Goal: Task Accomplishment & Management: Complete application form

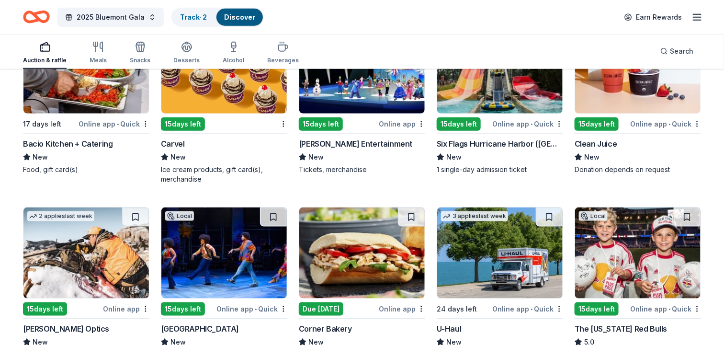
scroll to position [3338, 0]
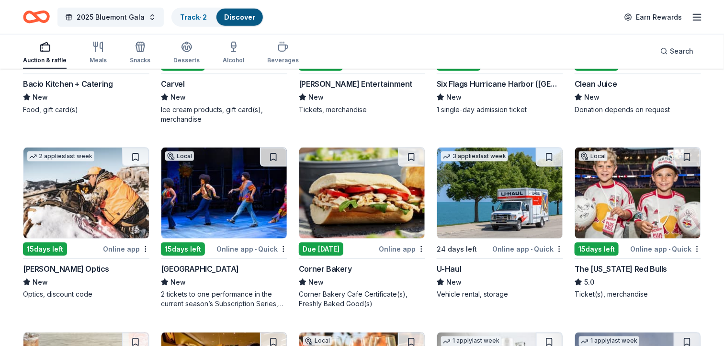
click at [205, 205] on img at bounding box center [223, 193] width 125 height 91
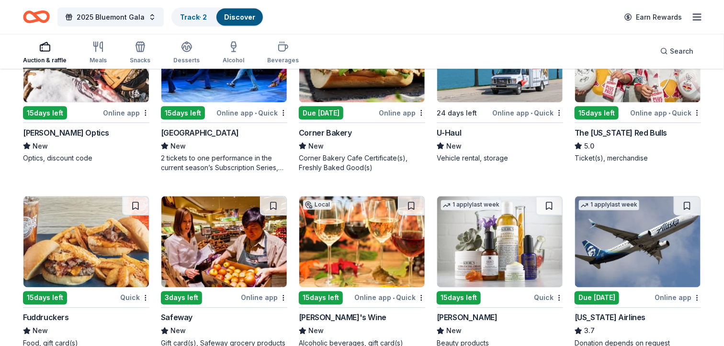
scroll to position [3517, 0]
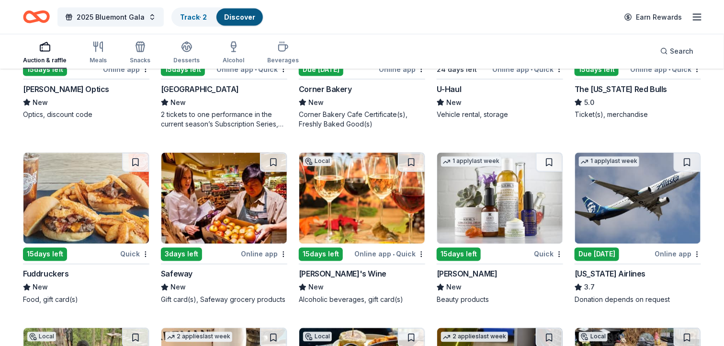
click at [505, 192] on img at bounding box center [499, 198] width 125 height 91
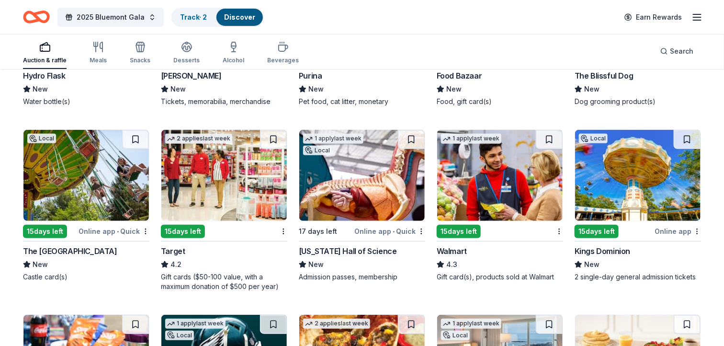
scroll to position [4450, 0]
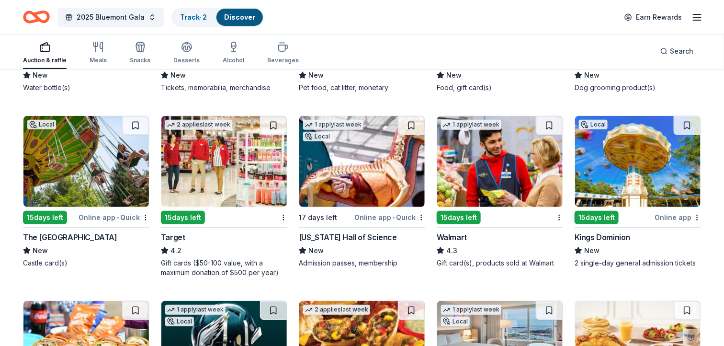
click at [218, 154] on img at bounding box center [223, 161] width 125 height 91
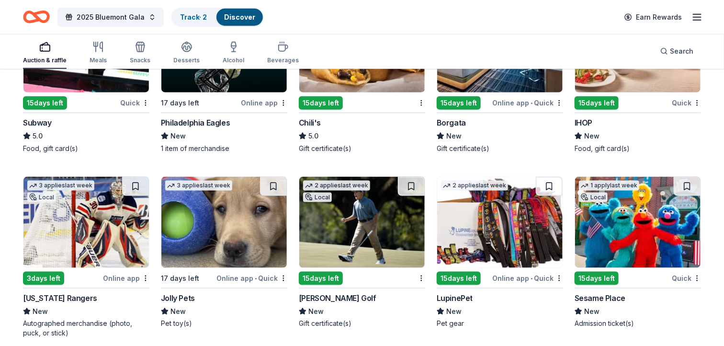
scroll to position [4809, 0]
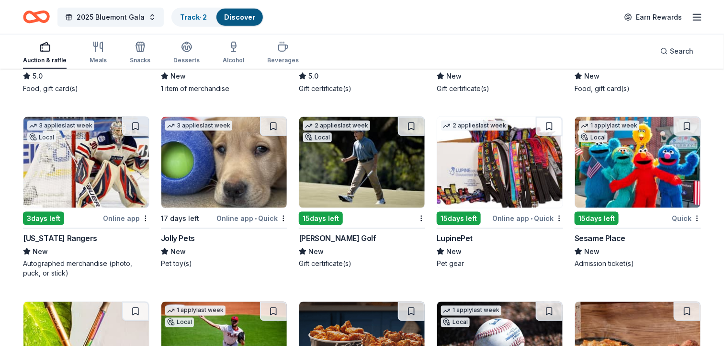
click at [502, 200] on img at bounding box center [499, 162] width 125 height 91
click at [247, 158] on img at bounding box center [223, 162] width 125 height 91
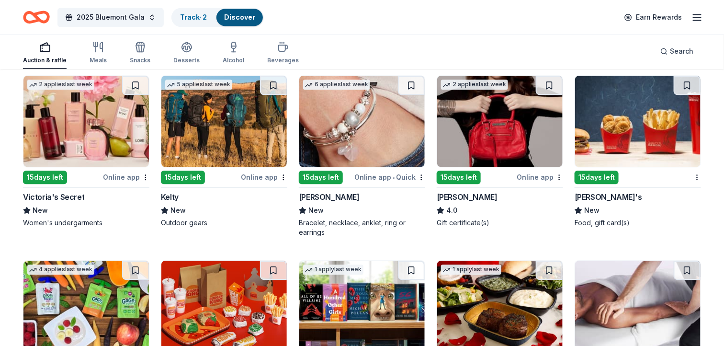
scroll to position [5228, 0]
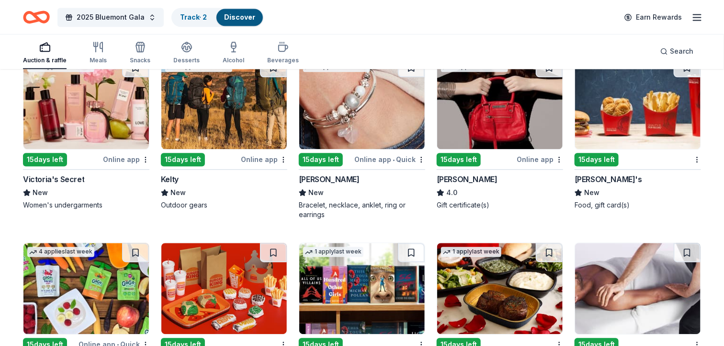
click at [75, 115] on img at bounding box center [85, 103] width 125 height 91
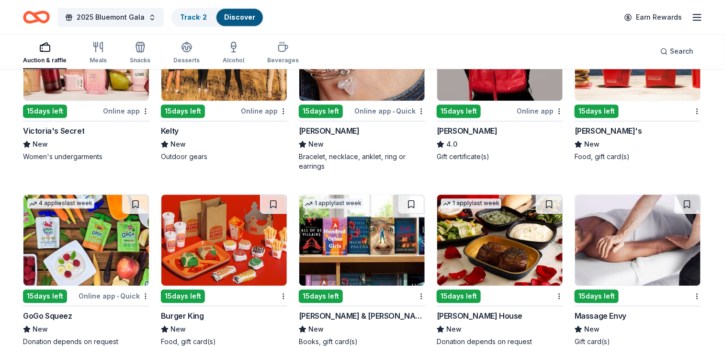
scroll to position [5348, 0]
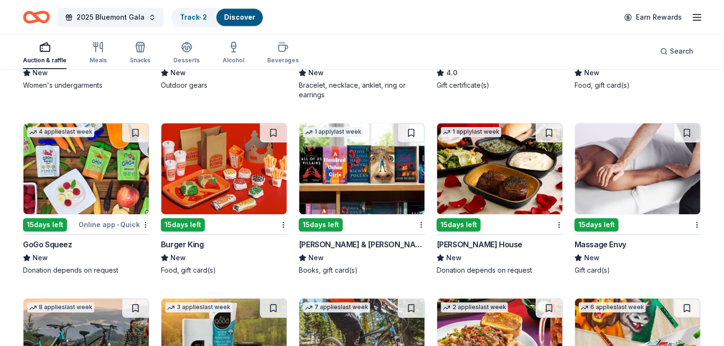
click at [627, 166] on img at bounding box center [637, 168] width 125 height 91
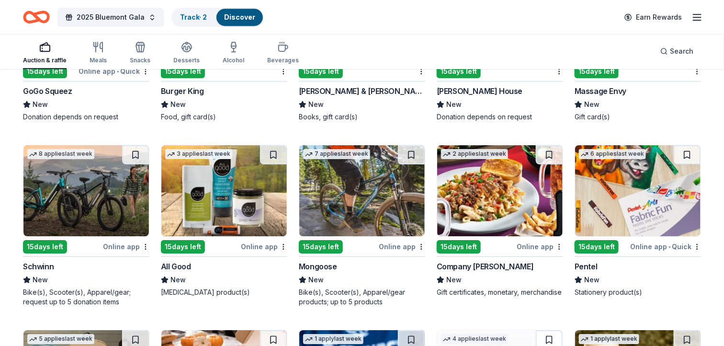
scroll to position [5528, 0]
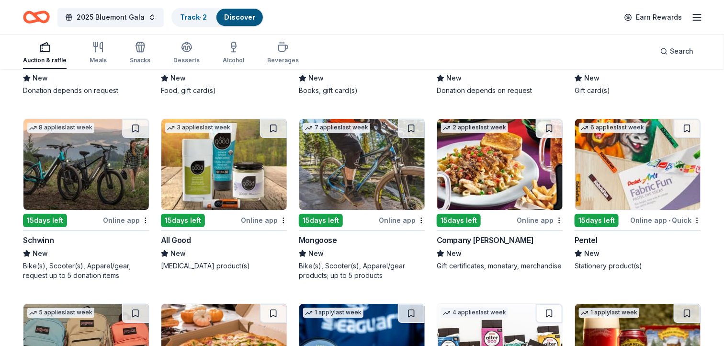
click at [84, 158] on img at bounding box center [85, 164] width 125 height 91
click at [79, 163] on img at bounding box center [85, 164] width 125 height 91
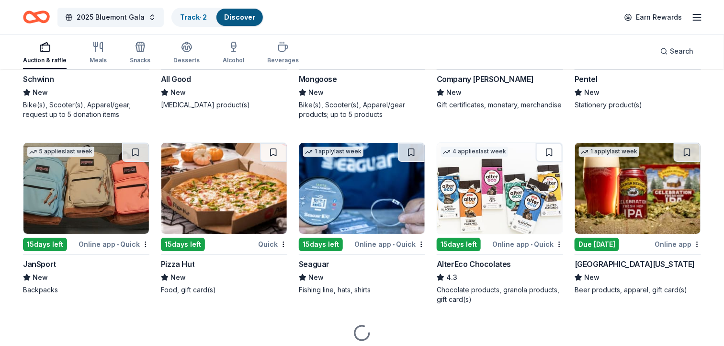
scroll to position [5707, 0]
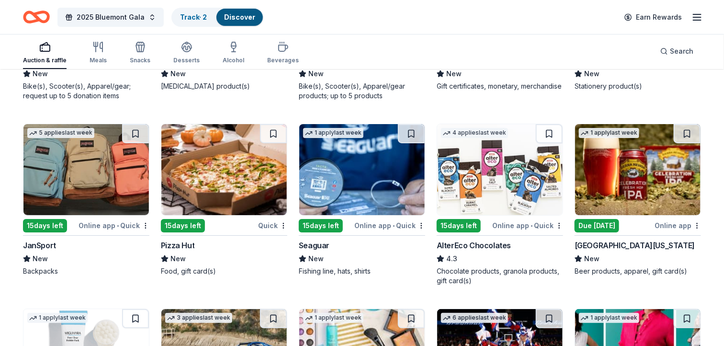
click at [80, 157] on img at bounding box center [85, 169] width 125 height 91
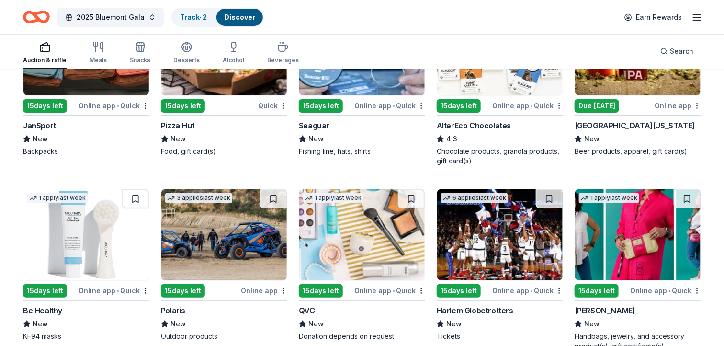
scroll to position [5887, 0]
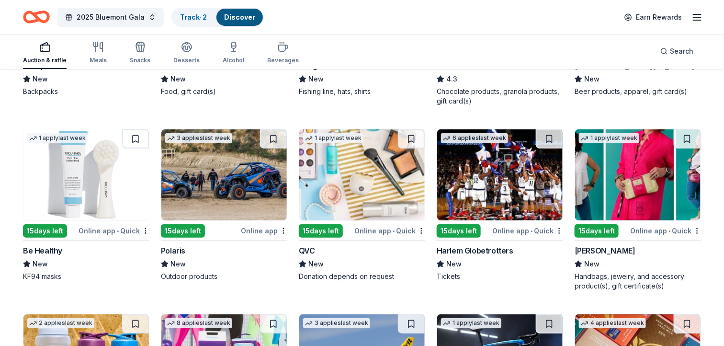
click at [501, 173] on img at bounding box center [499, 174] width 125 height 91
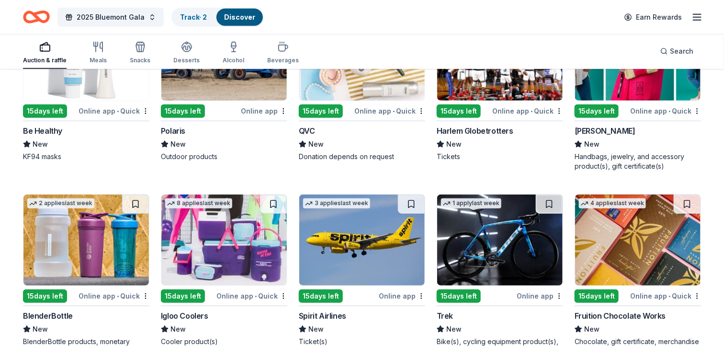
scroll to position [6066, 0]
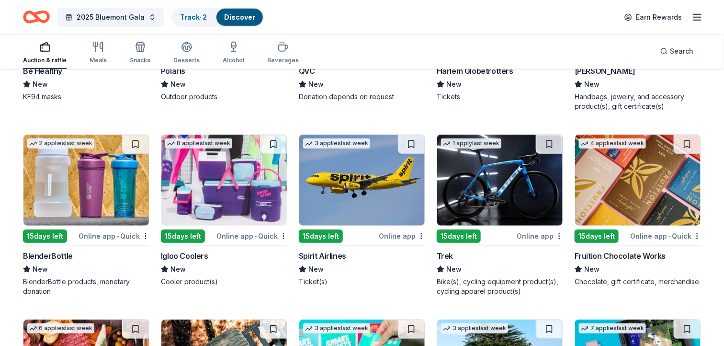
click at [242, 173] on img at bounding box center [223, 180] width 125 height 91
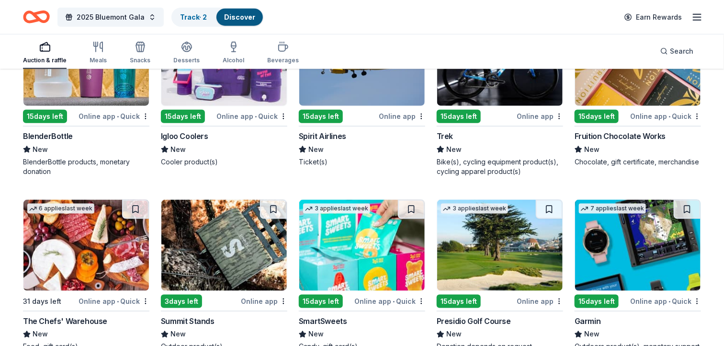
scroll to position [6246, 0]
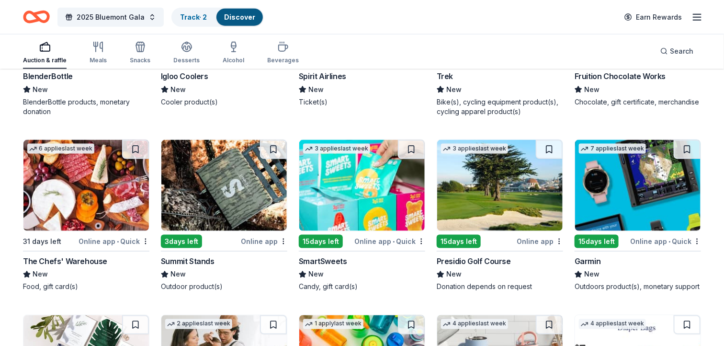
click at [642, 173] on img at bounding box center [637, 185] width 125 height 91
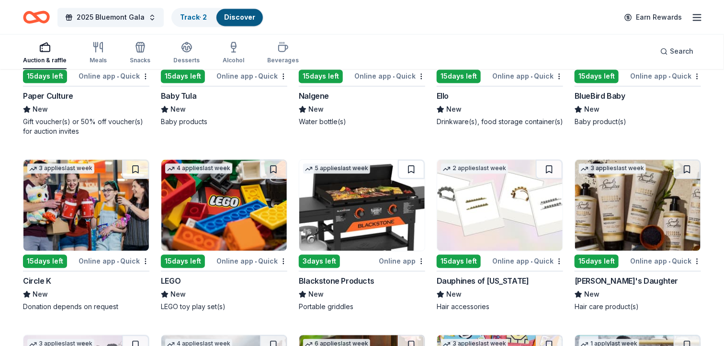
scroll to position [6605, 0]
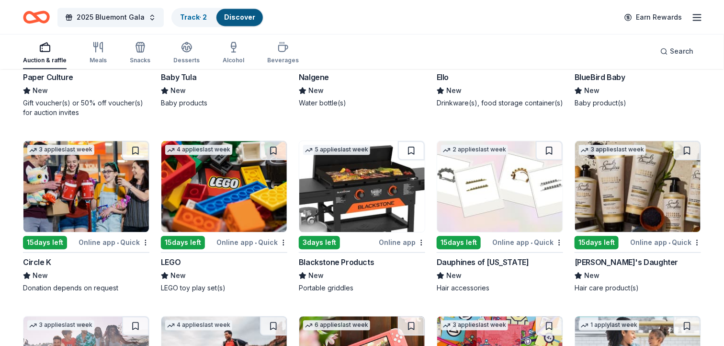
click at [370, 177] on img at bounding box center [361, 186] width 125 height 91
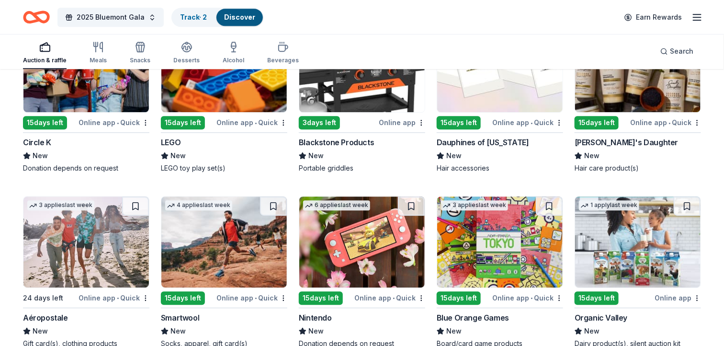
scroll to position [6785, 0]
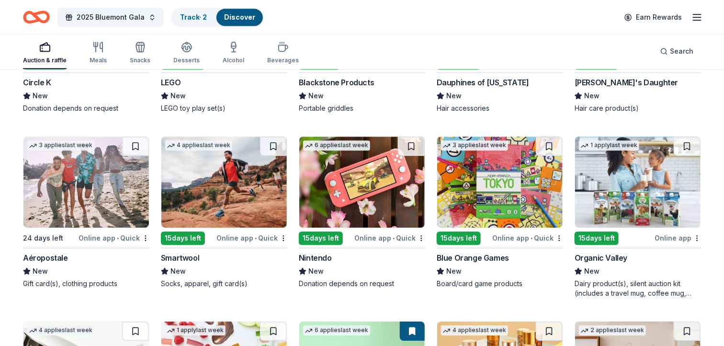
click at [78, 166] on img at bounding box center [85, 182] width 125 height 91
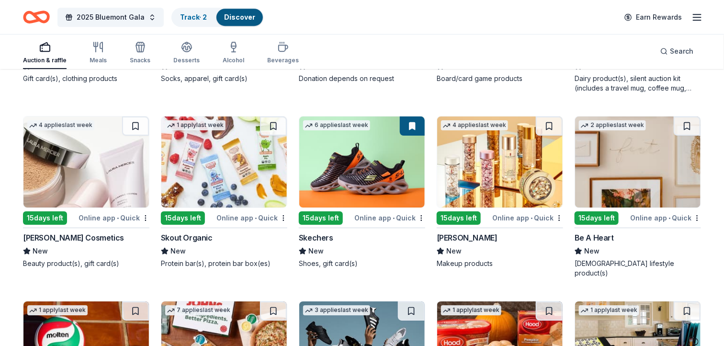
scroll to position [7024, 0]
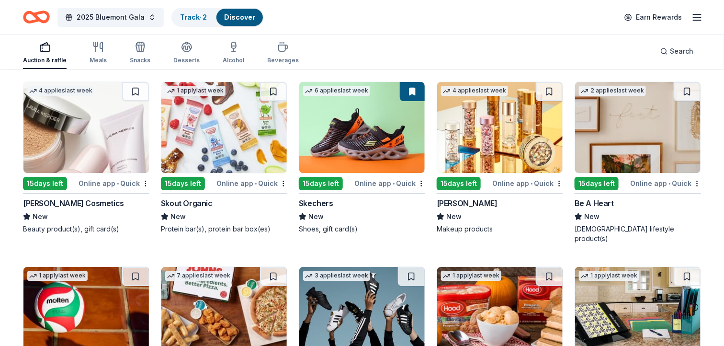
click at [502, 122] on img at bounding box center [499, 127] width 125 height 91
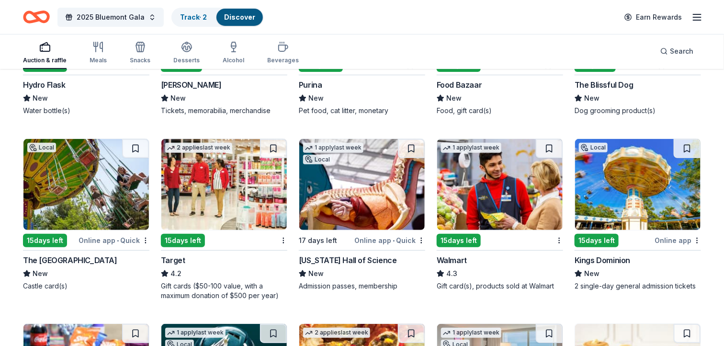
scroll to position [4408, 0]
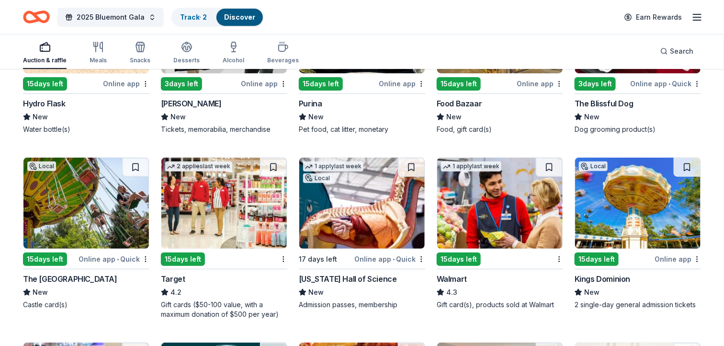
click at [630, 202] on img at bounding box center [637, 203] width 125 height 91
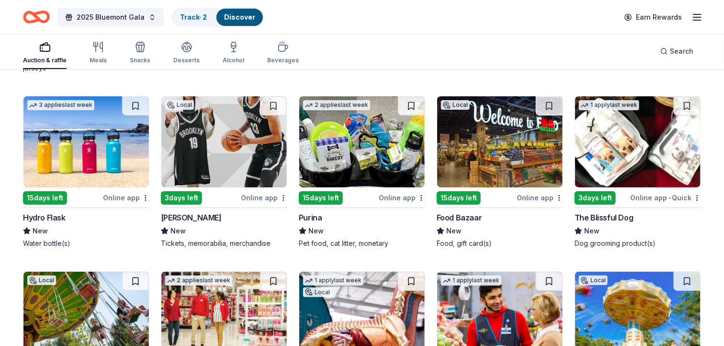
scroll to position [4289, 0]
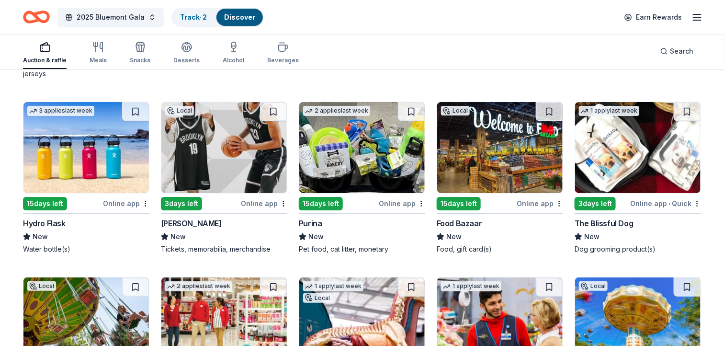
click at [225, 143] on img at bounding box center [223, 147] width 125 height 91
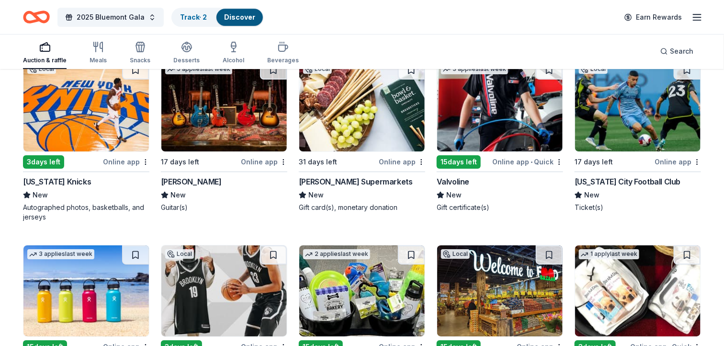
scroll to position [4109, 0]
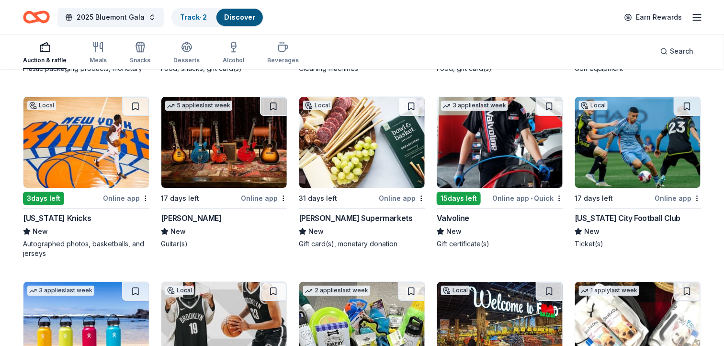
click at [220, 144] on img at bounding box center [223, 142] width 125 height 91
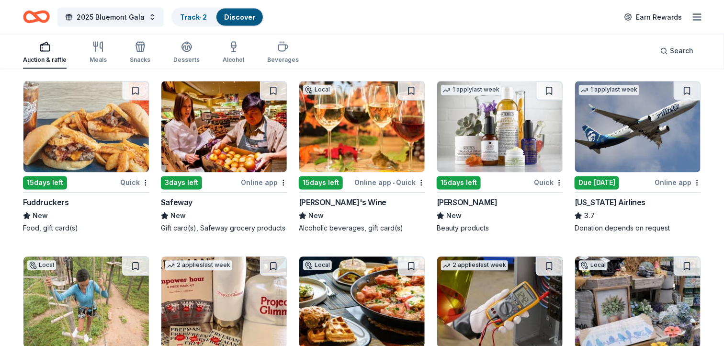
scroll to position [3570, 0]
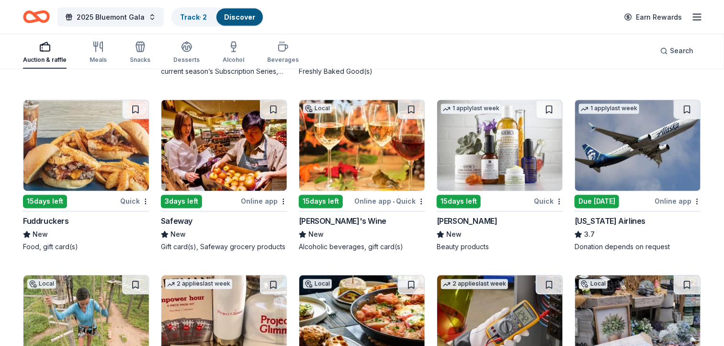
click at [372, 145] on img at bounding box center [361, 145] width 125 height 91
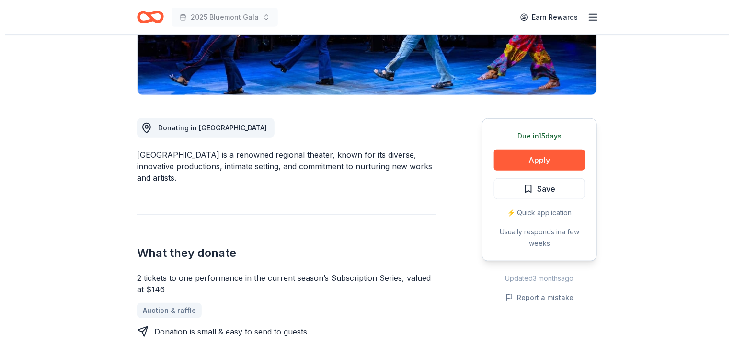
scroll to position [239, 0]
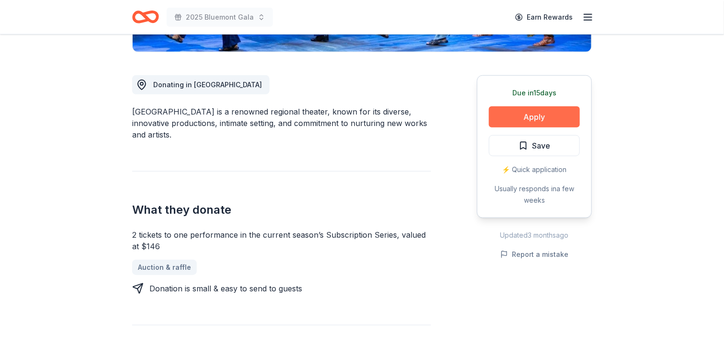
click at [548, 111] on button "Apply" at bounding box center [534, 116] width 91 height 21
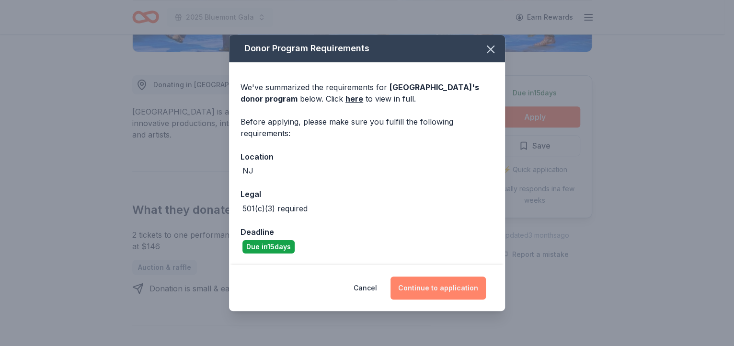
click at [438, 286] on button "Continue to application" at bounding box center [437, 287] width 95 height 23
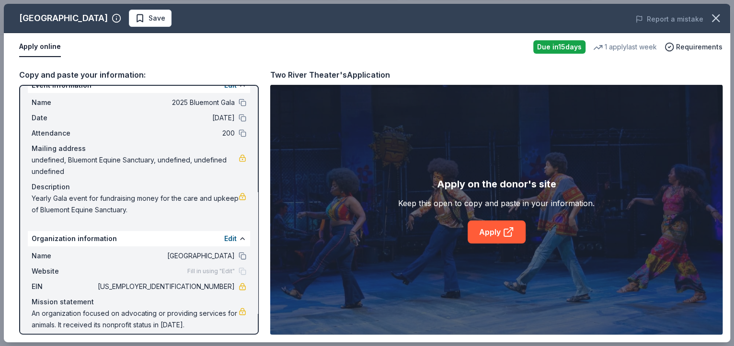
scroll to position [23, 0]
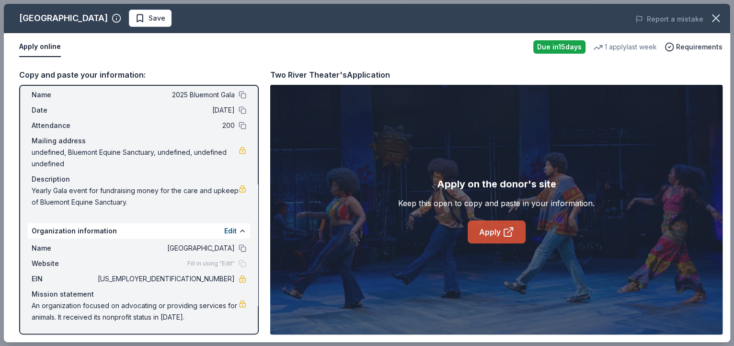
click at [498, 233] on link "Apply" at bounding box center [496, 231] width 58 height 23
click at [509, 232] on icon at bounding box center [507, 231] width 11 height 11
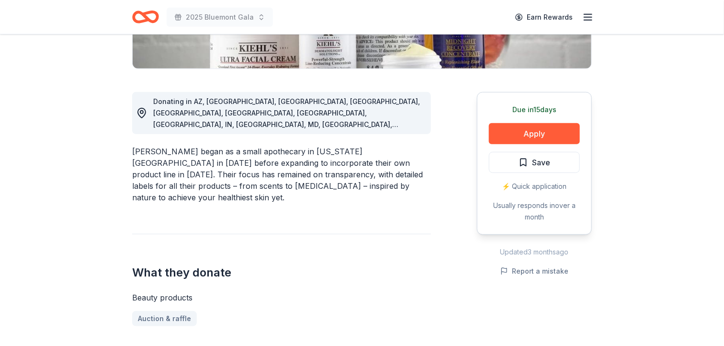
scroll to position [239, 0]
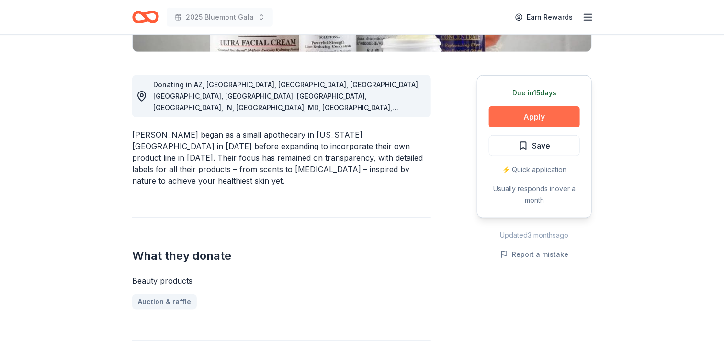
click at [534, 115] on button "Apply" at bounding box center [534, 116] width 91 height 21
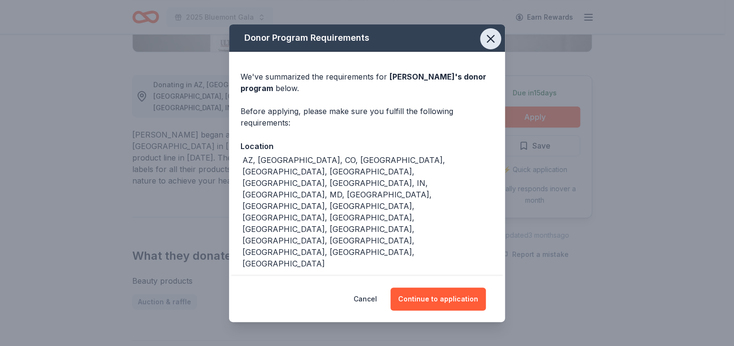
click at [484, 38] on icon "button" at bounding box center [490, 38] width 13 height 13
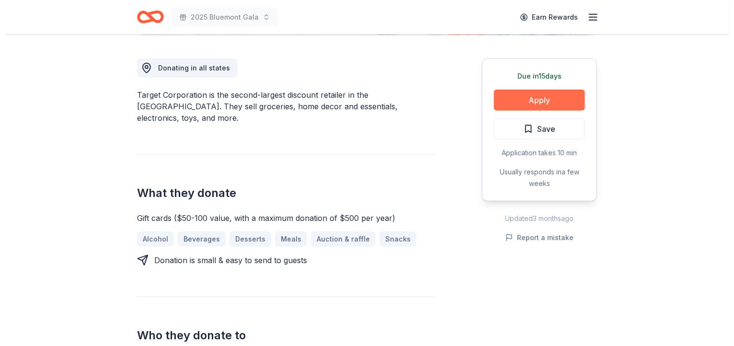
scroll to position [239, 0]
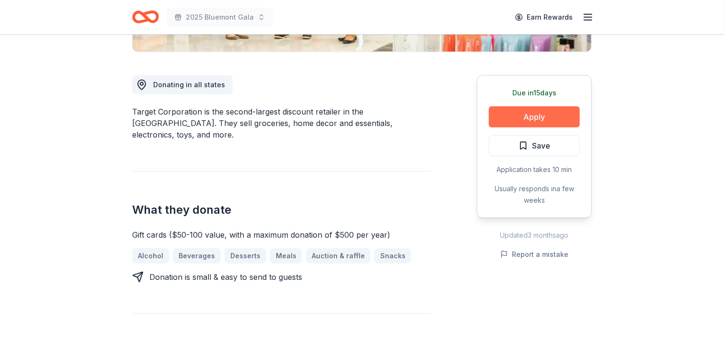
click at [536, 120] on button "Apply" at bounding box center [534, 116] width 91 height 21
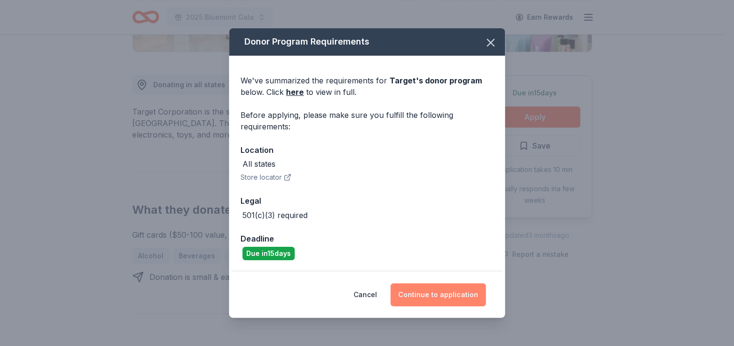
click at [438, 289] on button "Continue to application" at bounding box center [437, 294] width 95 height 23
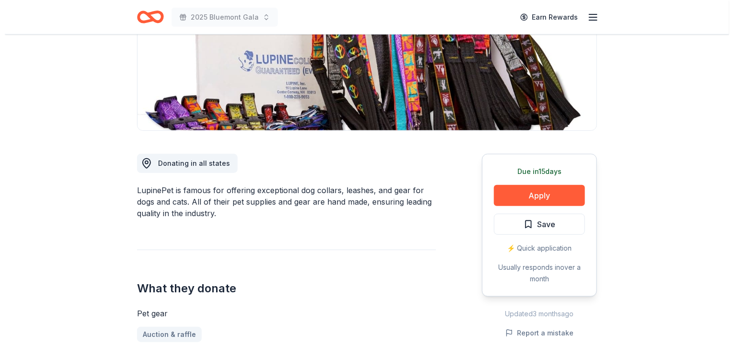
scroll to position [180, 0]
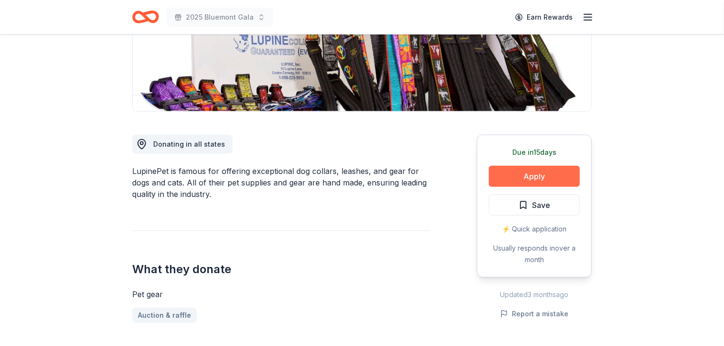
click at [529, 177] on button "Apply" at bounding box center [534, 176] width 91 height 21
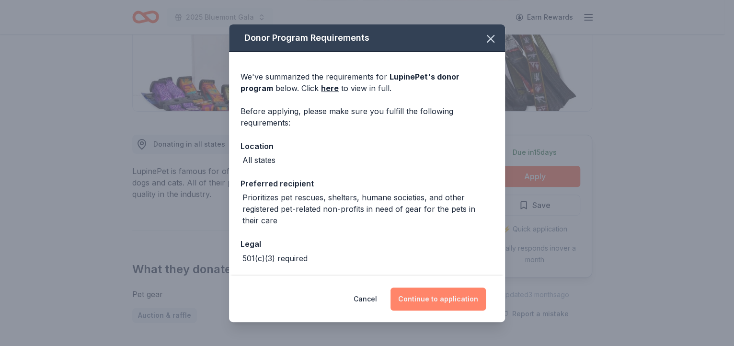
click at [424, 298] on button "Continue to application" at bounding box center [437, 298] width 95 height 23
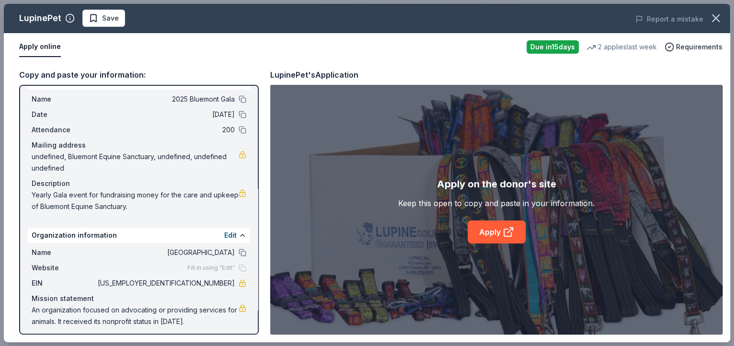
scroll to position [23, 0]
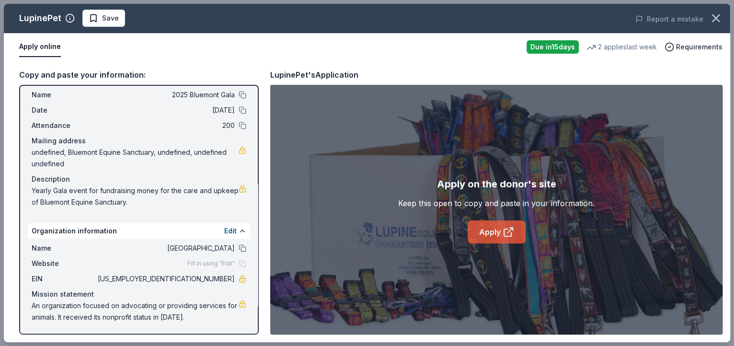
click at [492, 230] on link "Apply" at bounding box center [496, 231] width 58 height 23
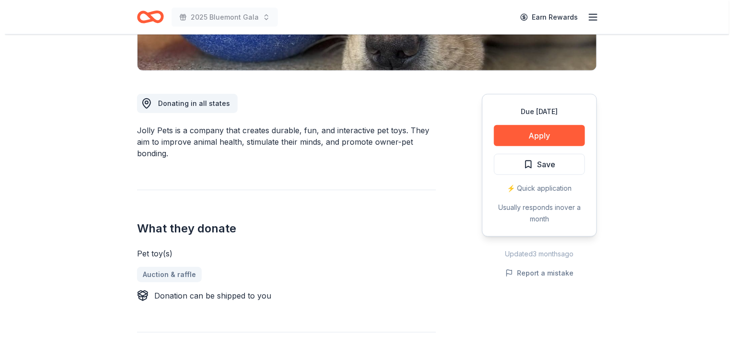
scroll to position [239, 0]
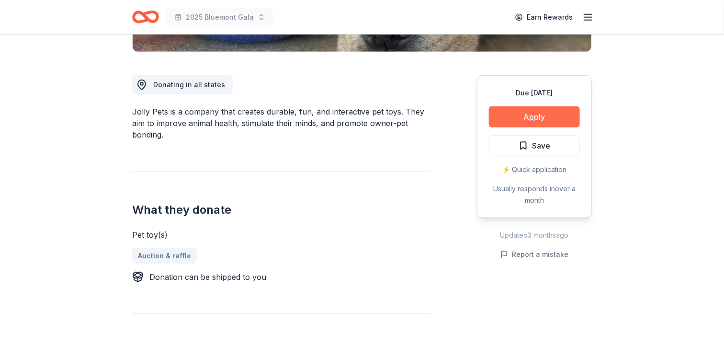
click at [536, 115] on button "Apply" at bounding box center [534, 116] width 91 height 21
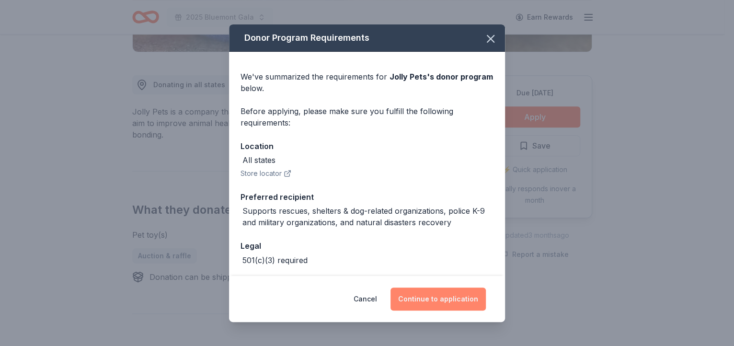
click at [428, 298] on button "Continue to application" at bounding box center [437, 298] width 95 height 23
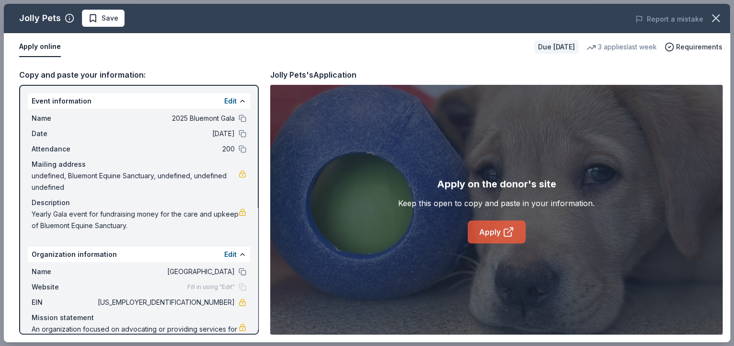
click at [493, 233] on link "Apply" at bounding box center [496, 231] width 58 height 23
click at [496, 234] on link "Apply" at bounding box center [496, 231] width 58 height 23
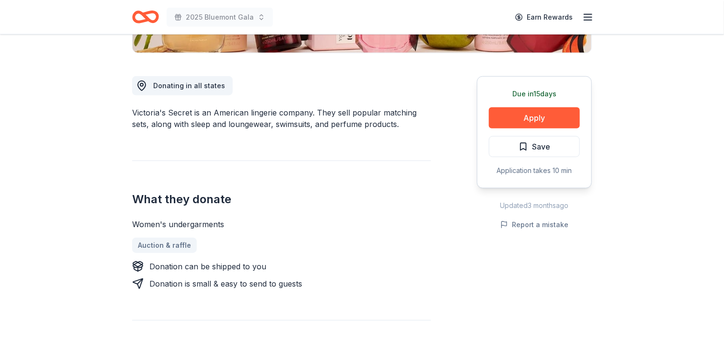
scroll to position [239, 0]
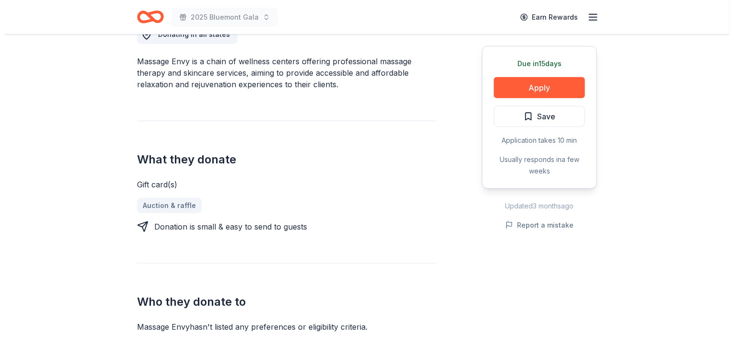
scroll to position [299, 0]
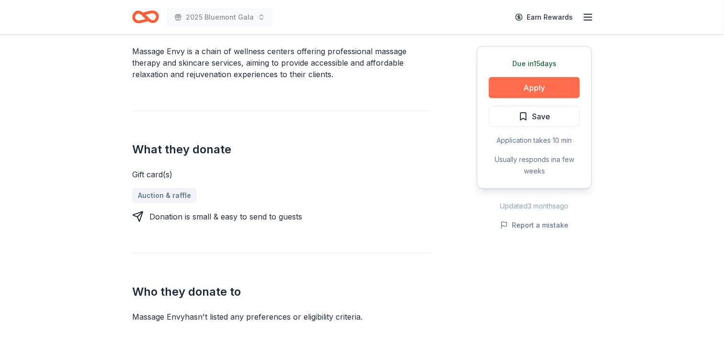
click at [533, 89] on button "Apply" at bounding box center [534, 87] width 91 height 21
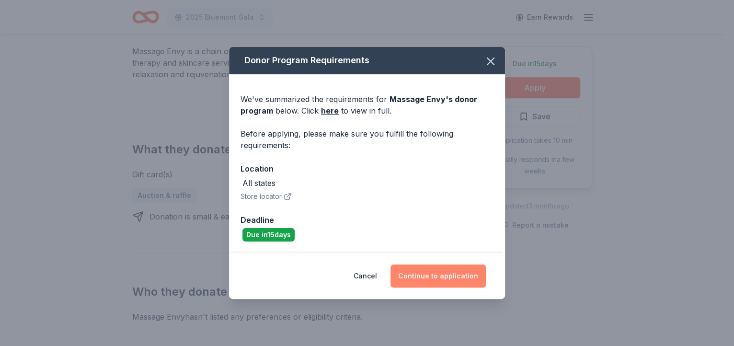
click at [443, 273] on button "Continue to application" at bounding box center [437, 275] width 95 height 23
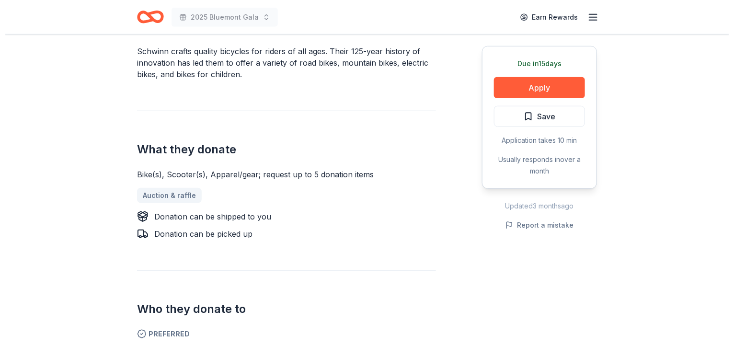
scroll to position [359, 0]
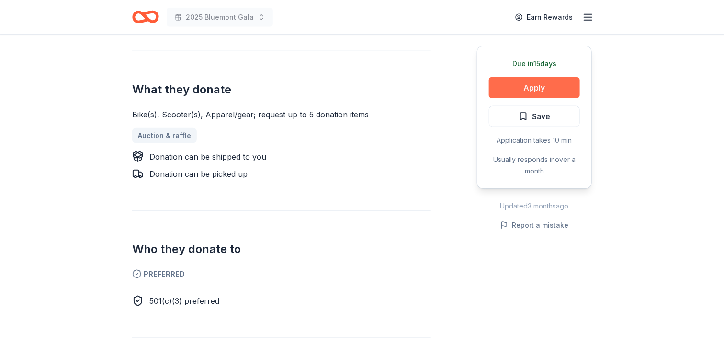
click at [546, 90] on button "Apply" at bounding box center [534, 87] width 91 height 21
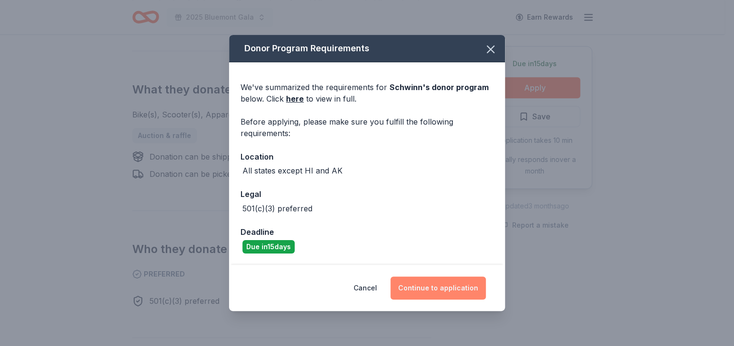
click at [446, 286] on button "Continue to application" at bounding box center [437, 287] width 95 height 23
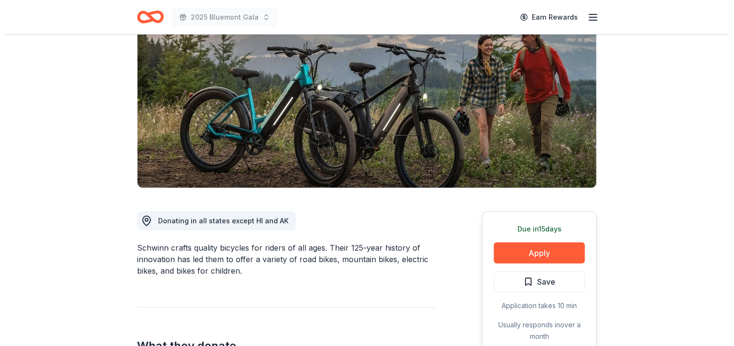
scroll to position [119, 0]
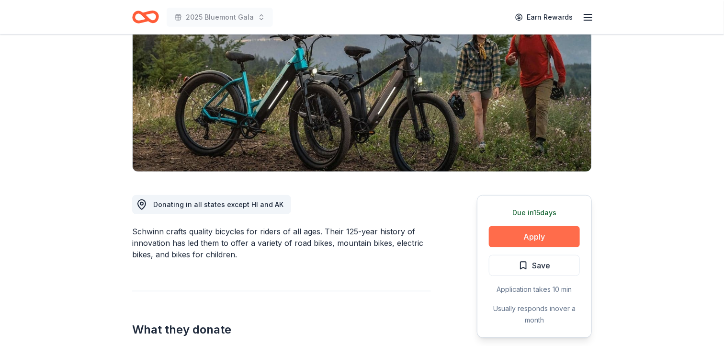
click at [525, 235] on button "Apply" at bounding box center [534, 236] width 91 height 21
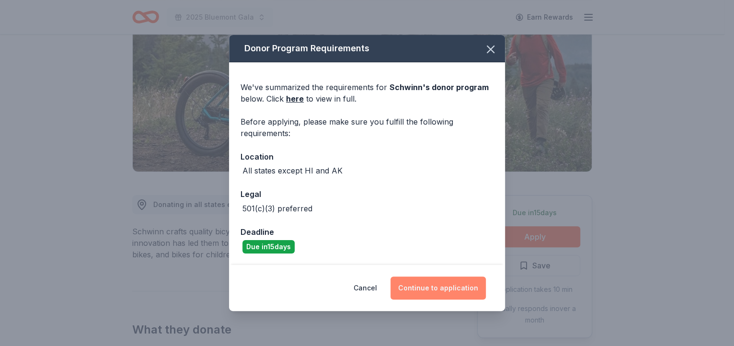
click at [439, 292] on button "Continue to application" at bounding box center [437, 287] width 95 height 23
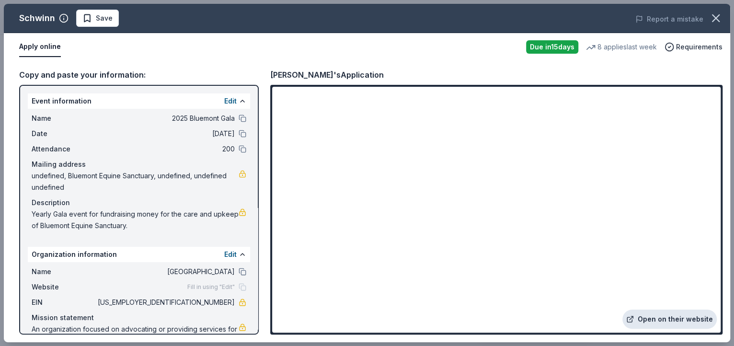
click at [666, 319] on link "Open on their website" at bounding box center [669, 318] width 94 height 19
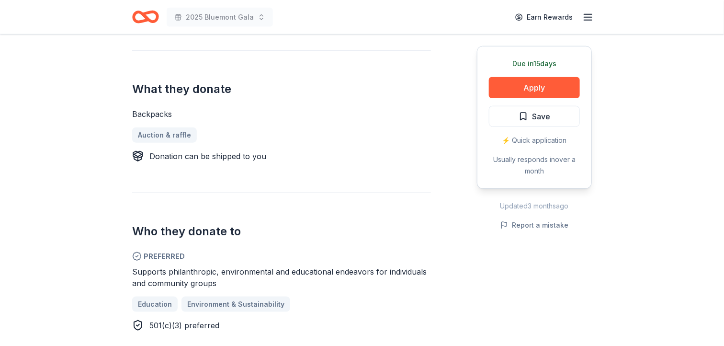
scroll to position [359, 0]
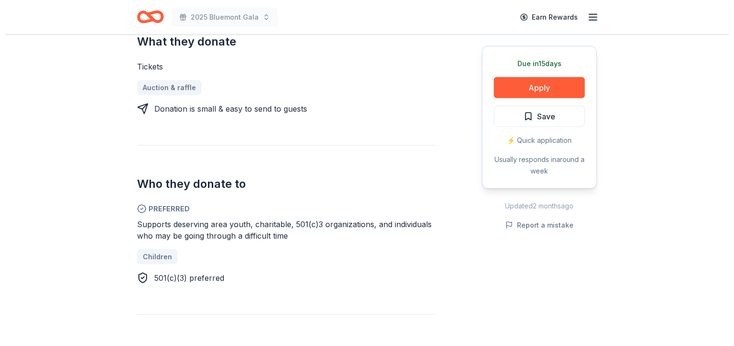
scroll to position [419, 0]
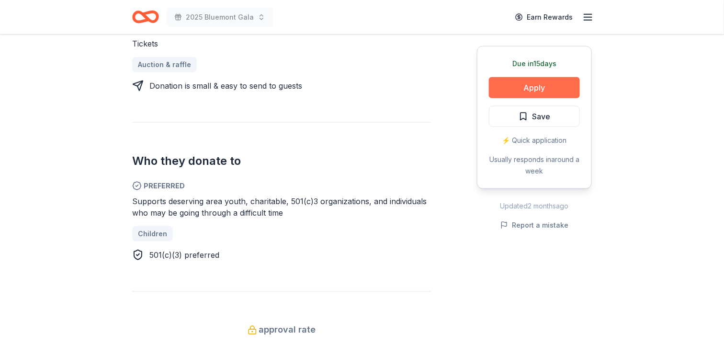
click at [520, 87] on button "Apply" at bounding box center [534, 87] width 91 height 21
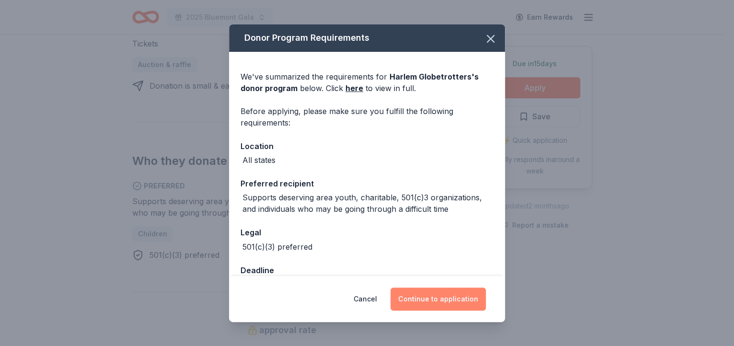
click at [426, 299] on button "Continue to application" at bounding box center [437, 298] width 95 height 23
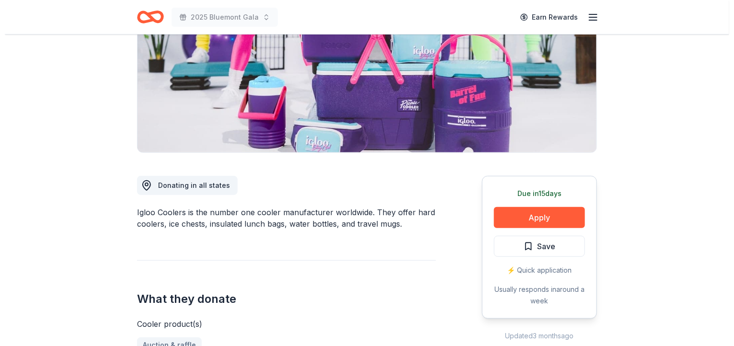
scroll to position [119, 0]
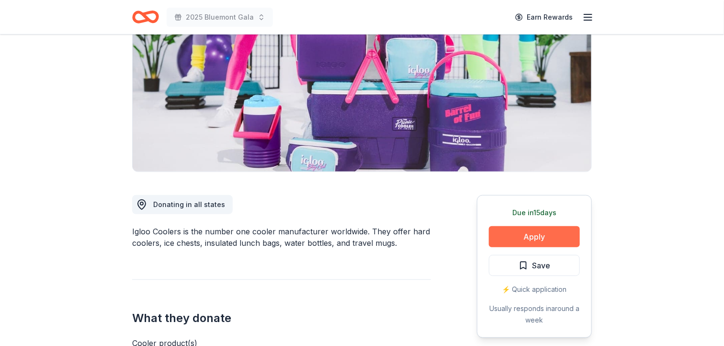
click at [534, 238] on button "Apply" at bounding box center [534, 236] width 91 height 21
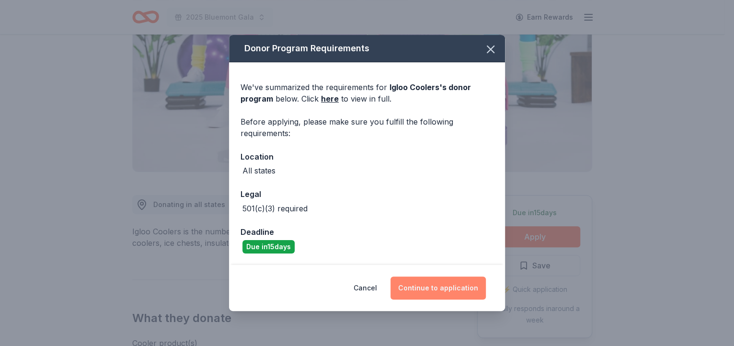
click at [430, 288] on button "Continue to application" at bounding box center [437, 287] width 95 height 23
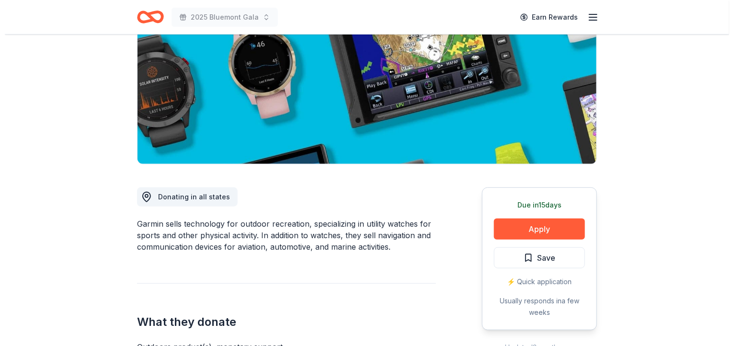
scroll to position [180, 0]
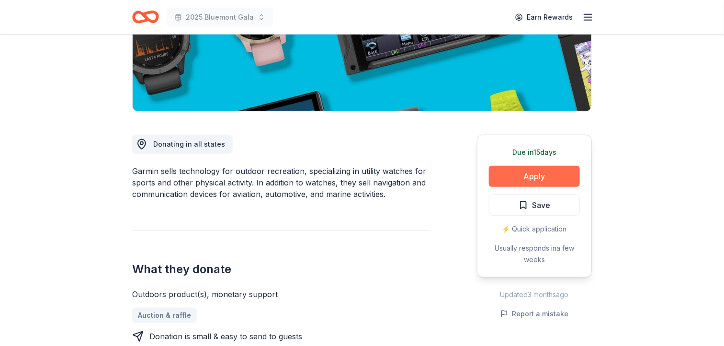
click at [544, 178] on button "Apply" at bounding box center [534, 176] width 91 height 21
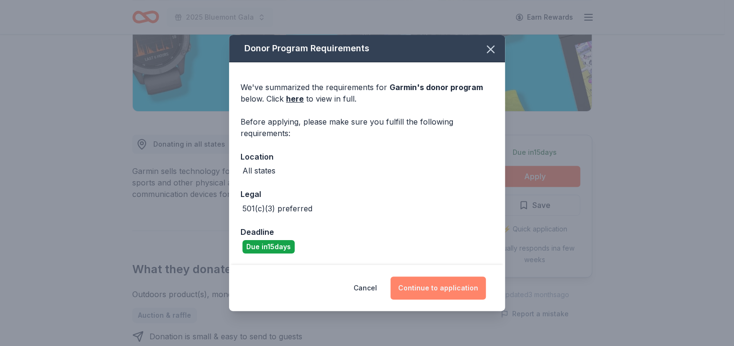
click at [458, 285] on button "Continue to application" at bounding box center [437, 287] width 95 height 23
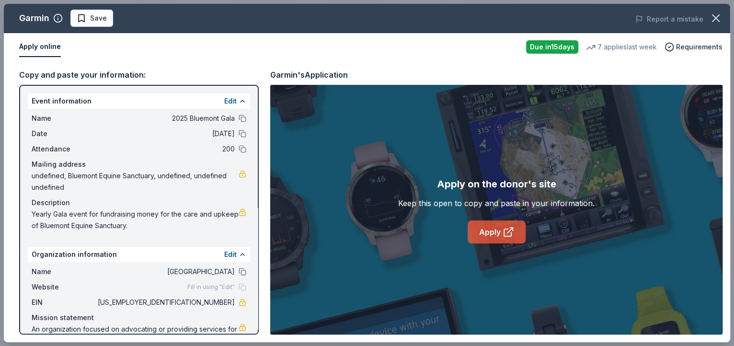
click at [488, 228] on link "Apply" at bounding box center [496, 231] width 58 height 23
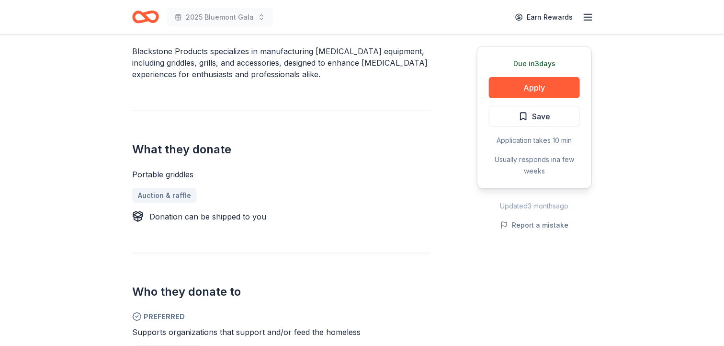
scroll to position [239, 0]
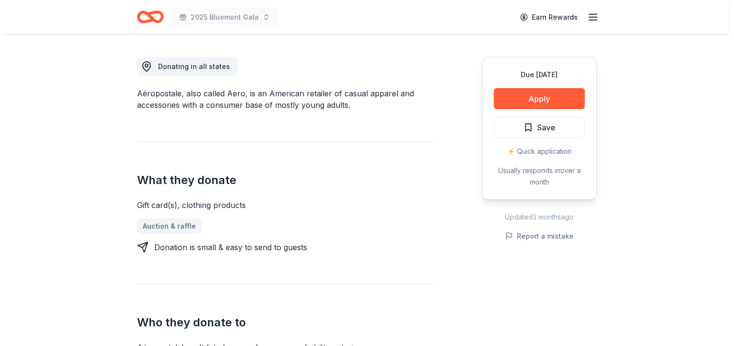
scroll to position [239, 0]
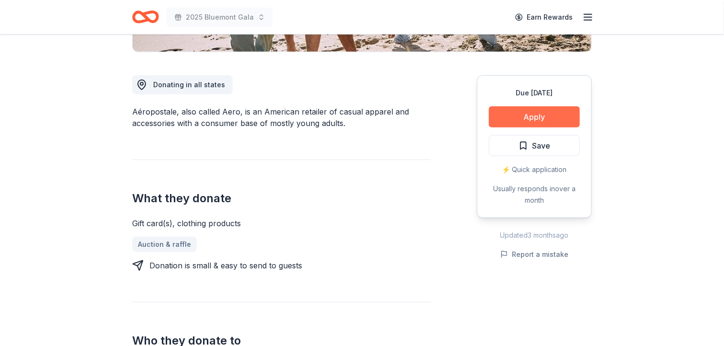
click at [535, 121] on button "Apply" at bounding box center [534, 116] width 91 height 21
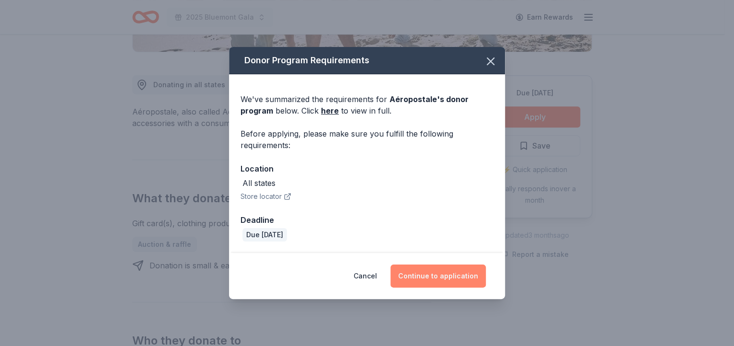
click at [446, 274] on button "Continue to application" at bounding box center [437, 275] width 95 height 23
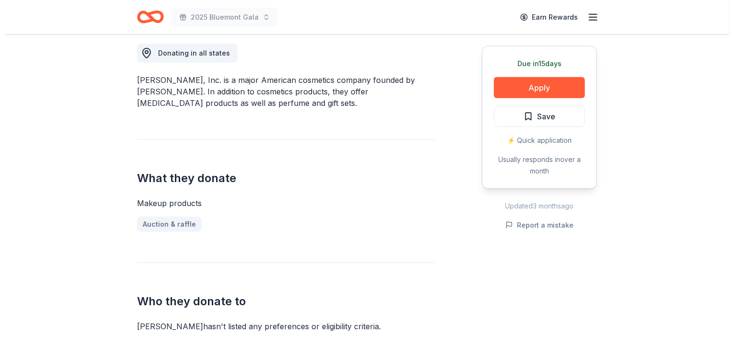
scroll to position [239, 0]
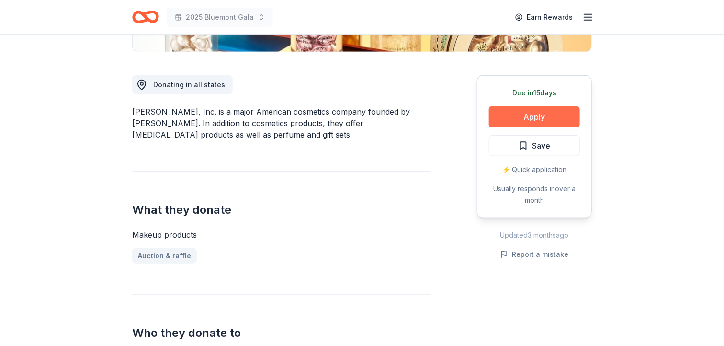
click at [534, 119] on button "Apply" at bounding box center [534, 116] width 91 height 21
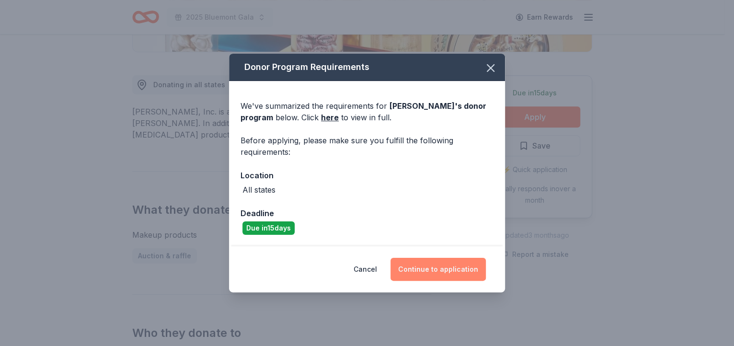
click at [431, 266] on button "Continue to application" at bounding box center [437, 269] width 95 height 23
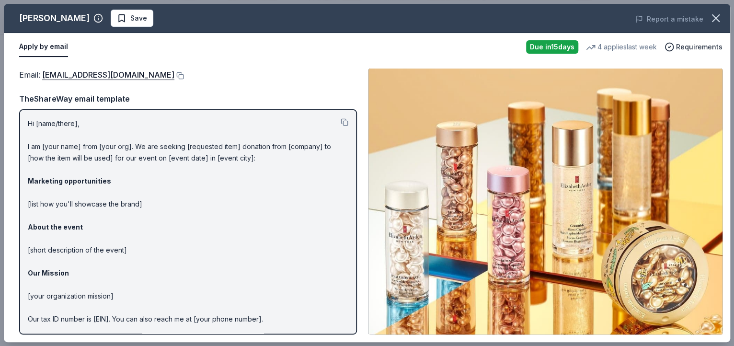
drag, startPoint x: 41, startPoint y: 75, endPoint x: 333, endPoint y: 75, distance: 291.7
click at [333, 76] on div "Email : publicrelations@elizabetharden.com" at bounding box center [188, 74] width 338 height 12
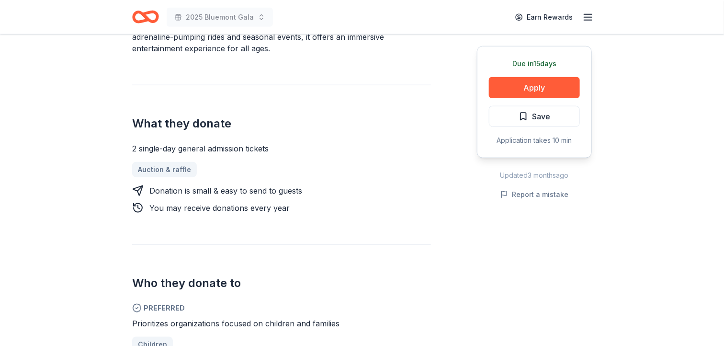
scroll to position [359, 0]
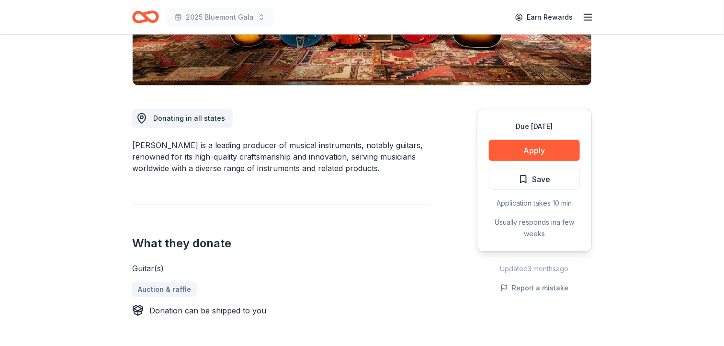
scroll to position [180, 0]
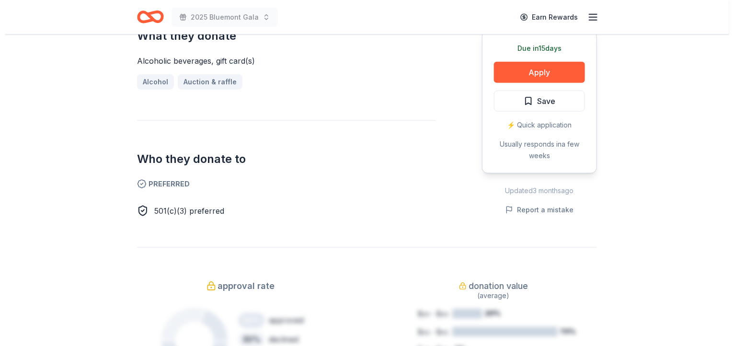
scroll to position [419, 0]
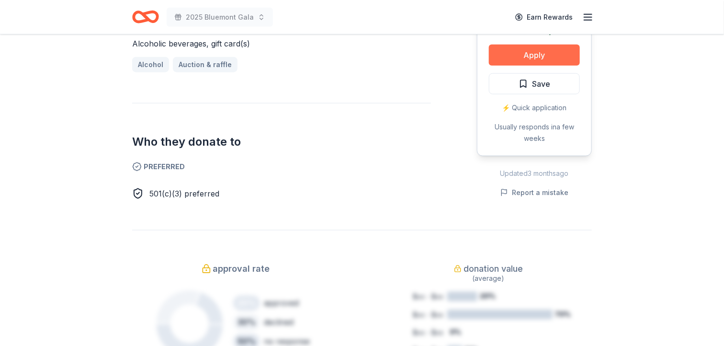
click at [525, 57] on button "Apply" at bounding box center [534, 55] width 91 height 21
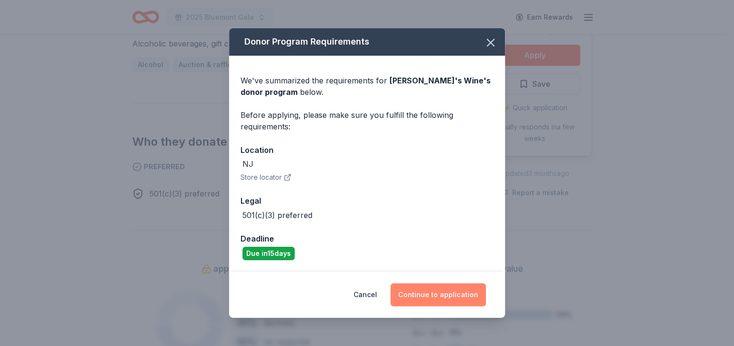
click at [424, 298] on button "Continue to application" at bounding box center [437, 294] width 95 height 23
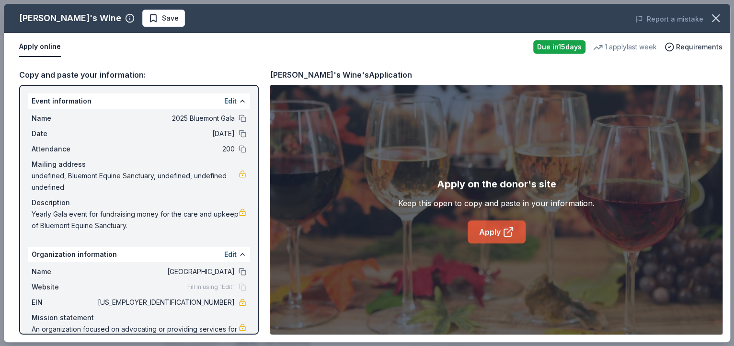
click at [506, 229] on icon at bounding box center [507, 231] width 11 height 11
